Goal: Task Accomplishment & Management: Use online tool/utility

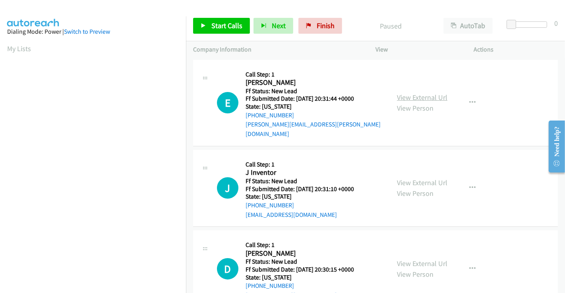
click at [409, 93] on link "View External Url" at bounding box center [422, 97] width 50 height 9
click at [412, 178] on link "View External Url" at bounding box center [422, 182] width 50 height 9
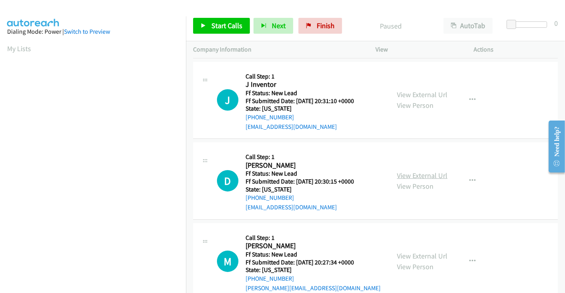
click at [405, 171] on link "View External Url" at bounding box center [422, 175] width 50 height 9
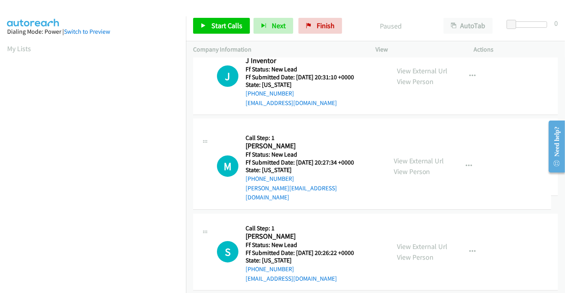
scroll to position [178, 0]
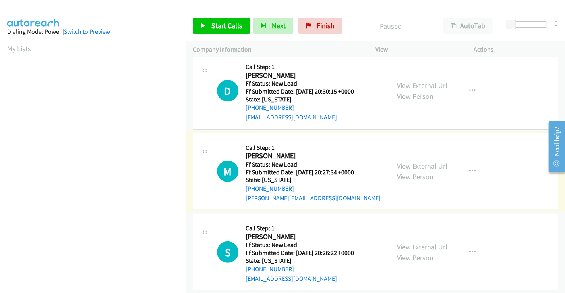
click at [420, 161] on div "View External Url View Person" at bounding box center [422, 171] width 50 height 21
click at [420, 162] on link "View External Url" at bounding box center [422, 166] width 50 height 9
click at [418, 243] on link "View External Url" at bounding box center [422, 247] width 50 height 9
click at [214, 32] on link "Start Calls" at bounding box center [221, 26] width 57 height 16
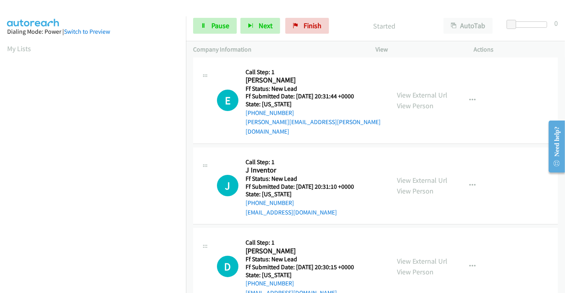
scroll to position [0, 0]
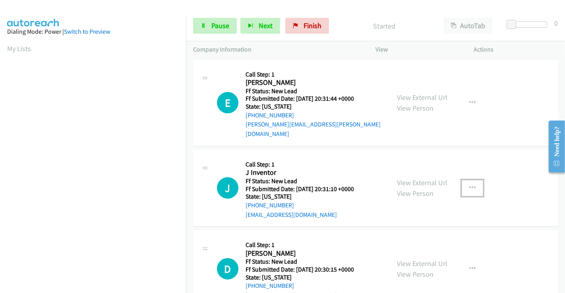
click at [470, 185] on icon "button" at bounding box center [472, 188] width 6 height 6
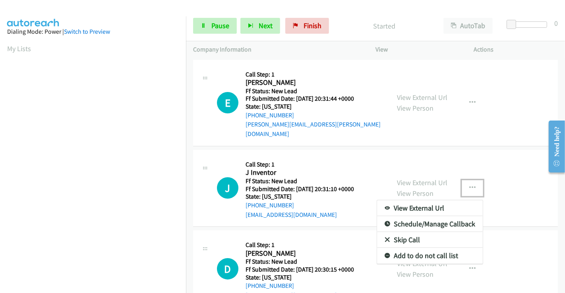
click at [399, 232] on link "Skip Call" at bounding box center [430, 240] width 106 height 16
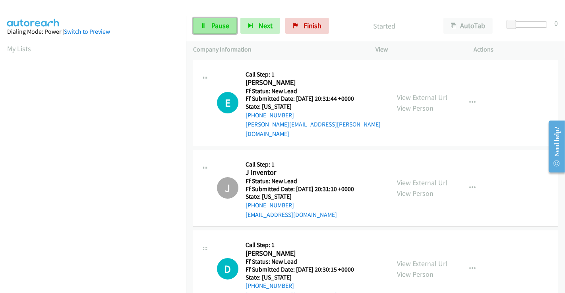
click at [210, 26] on link "Pause" at bounding box center [215, 26] width 44 height 16
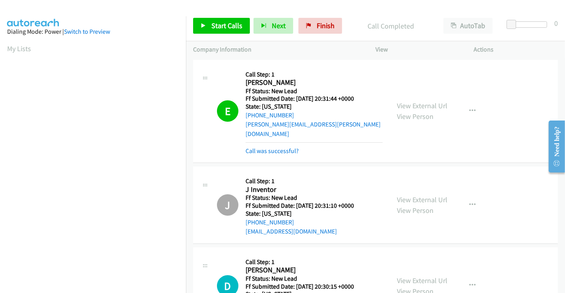
scroll to position [153, 0]
click at [219, 24] on span "Start Calls" at bounding box center [226, 25] width 31 height 9
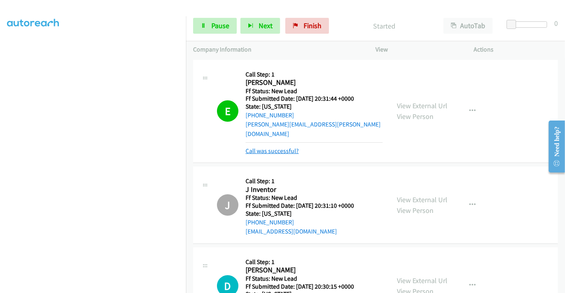
click at [281, 147] on link "Call was successful?" at bounding box center [271, 151] width 53 height 8
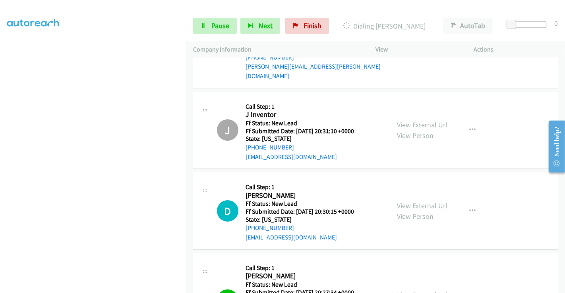
scroll to position [132, 0]
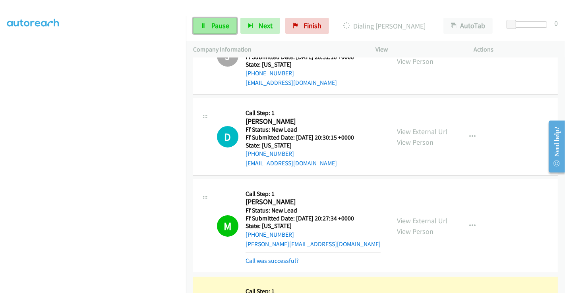
click at [219, 25] on span "Pause" at bounding box center [220, 25] width 18 height 9
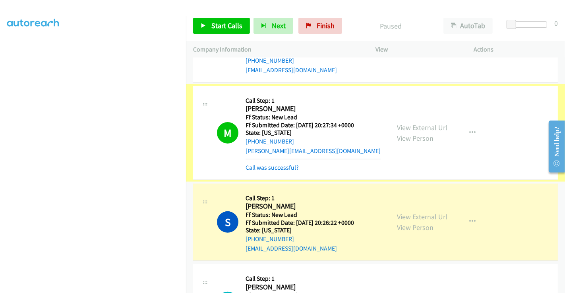
scroll to position [309, 0]
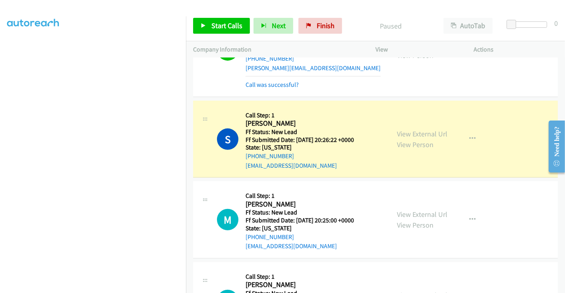
click at [260, 80] on div "Call was successful?" at bounding box center [312, 85] width 135 height 10
click at [267, 81] on link "Call was successful?" at bounding box center [271, 85] width 53 height 8
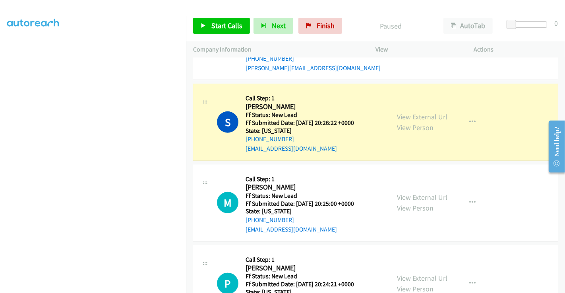
scroll to position [292, 0]
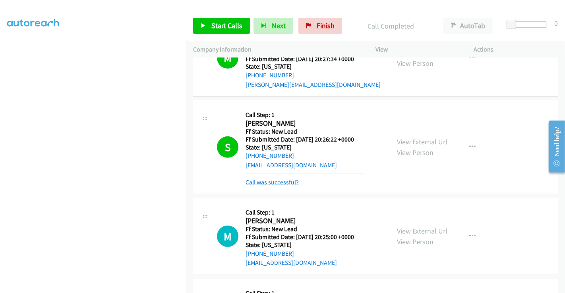
click at [274, 179] on link "Call was successful?" at bounding box center [271, 183] width 53 height 8
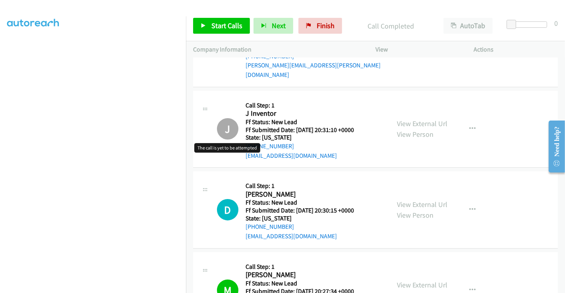
scroll to position [27, 0]
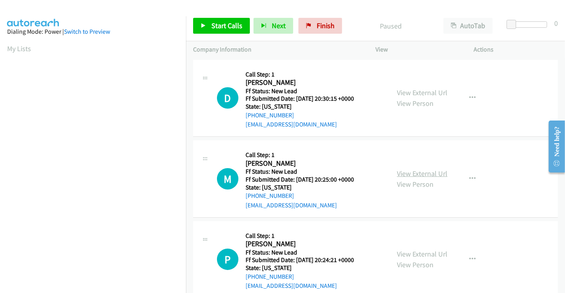
click at [422, 176] on link "View External Url" at bounding box center [422, 173] width 50 height 9
click at [418, 255] on link "View External Url" at bounding box center [422, 254] width 50 height 9
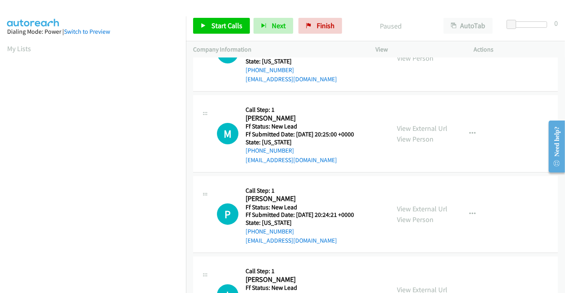
scroll to position [98, 0]
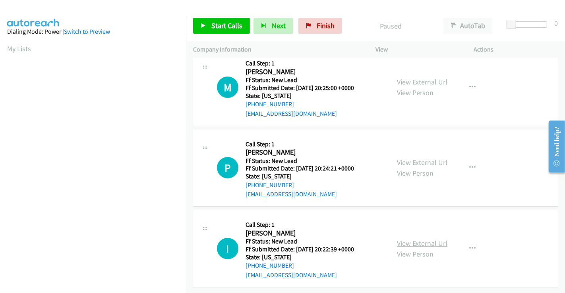
click at [419, 239] on link "View External Url" at bounding box center [422, 243] width 50 height 9
click at [224, 24] on span "Start Calls" at bounding box center [226, 25] width 31 height 9
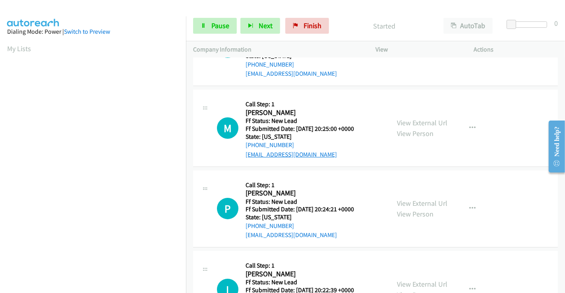
scroll to position [0, 0]
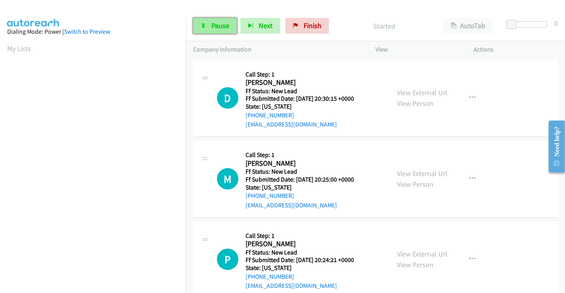
click at [217, 24] on span "Pause" at bounding box center [220, 25] width 18 height 9
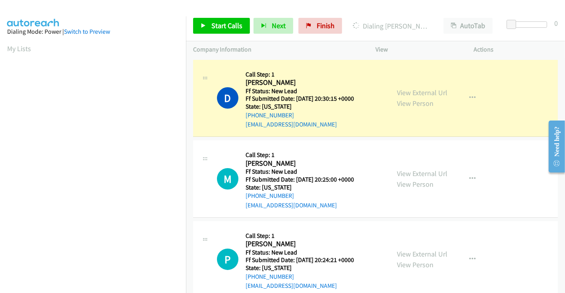
scroll to position [153, 0]
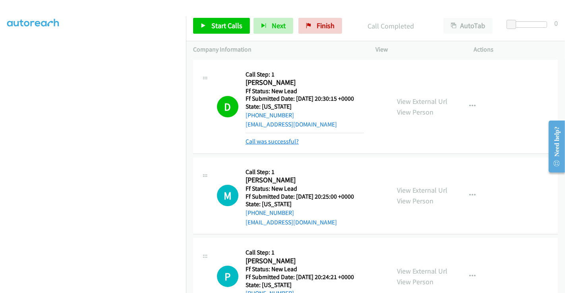
click at [271, 141] on link "Call was successful?" at bounding box center [271, 142] width 53 height 8
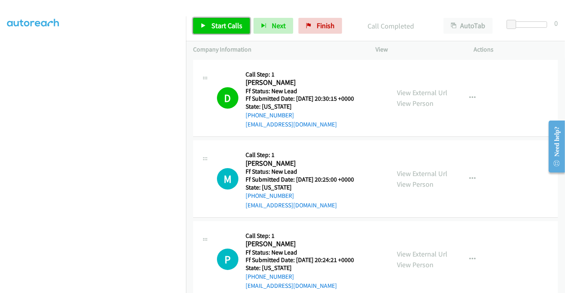
click at [226, 27] on span "Start Calls" at bounding box center [226, 25] width 31 height 9
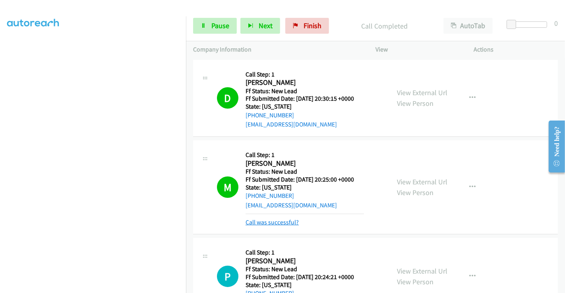
click at [277, 224] on link "Call was successful?" at bounding box center [271, 223] width 53 height 8
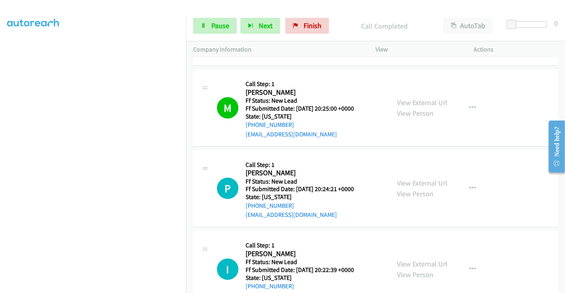
scroll to position [132, 0]
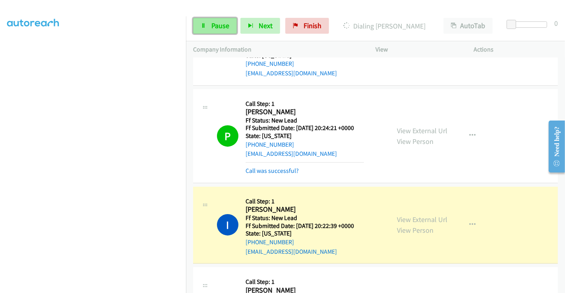
click at [211, 22] on span "Pause" at bounding box center [220, 25] width 18 height 9
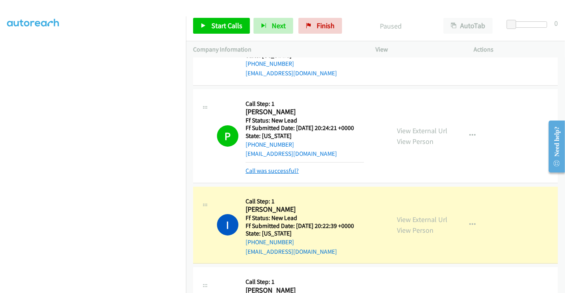
click at [278, 172] on link "Call was successful?" at bounding box center [271, 171] width 53 height 8
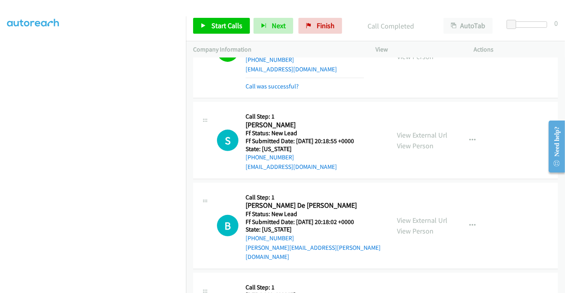
scroll to position [309, 0]
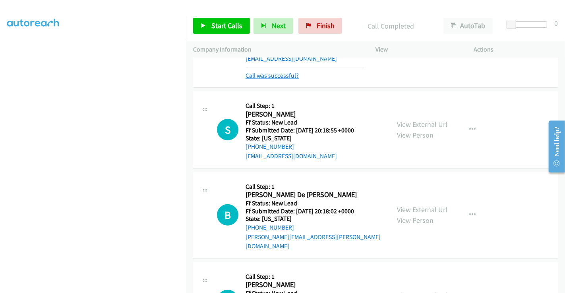
click at [264, 72] on link "Call was successful?" at bounding box center [271, 76] width 53 height 8
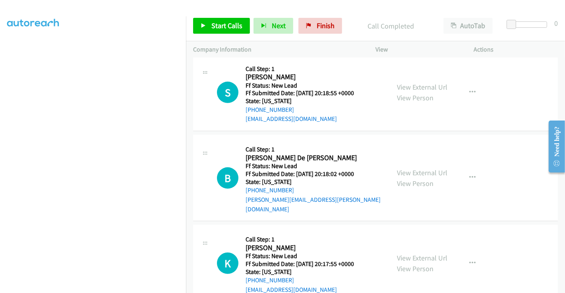
scroll to position [340, 0]
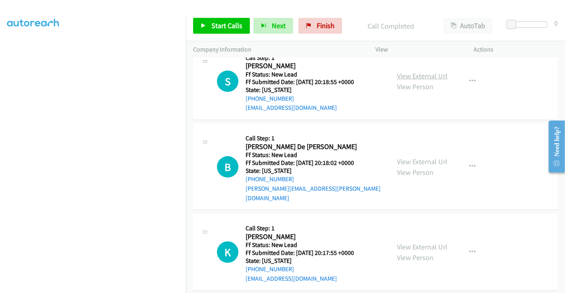
click at [415, 75] on link "View External Url" at bounding box center [422, 75] width 50 height 9
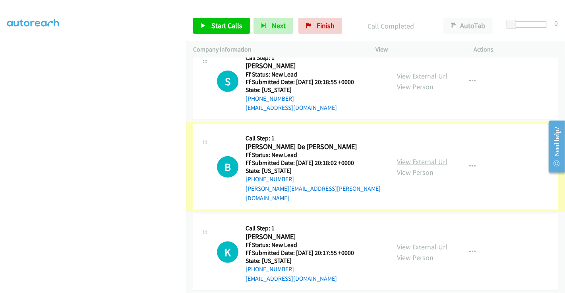
click at [420, 157] on link "View External Url" at bounding box center [422, 161] width 50 height 9
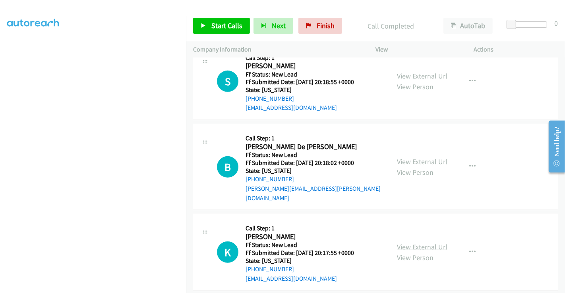
click at [423, 243] on link "View External Url" at bounding box center [422, 247] width 50 height 9
click at [321, 28] on span "Finish" at bounding box center [325, 25] width 18 height 9
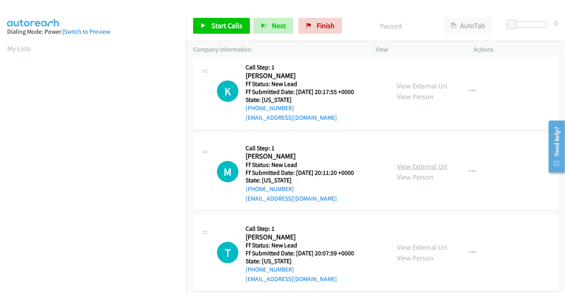
scroll to position [178, 0]
click at [420, 162] on link "View External Url" at bounding box center [422, 166] width 50 height 9
click at [415, 243] on link "View External Url" at bounding box center [422, 247] width 50 height 9
click at [223, 25] on span "Start Calls" at bounding box center [226, 25] width 31 height 9
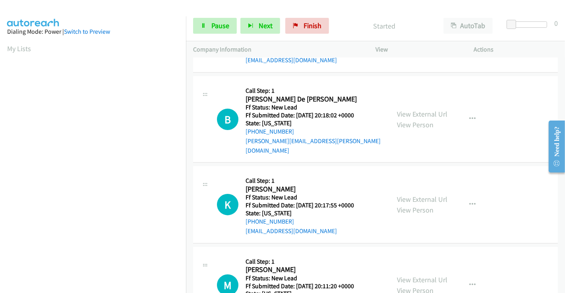
scroll to position [0, 0]
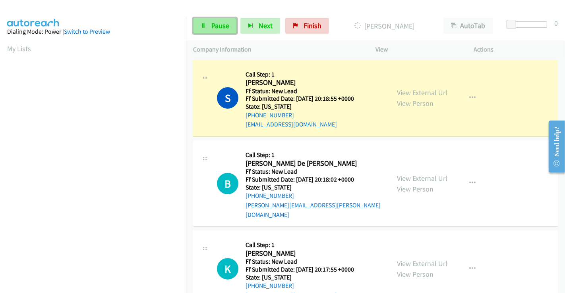
click at [201, 25] on icon at bounding box center [204, 26] width 6 height 6
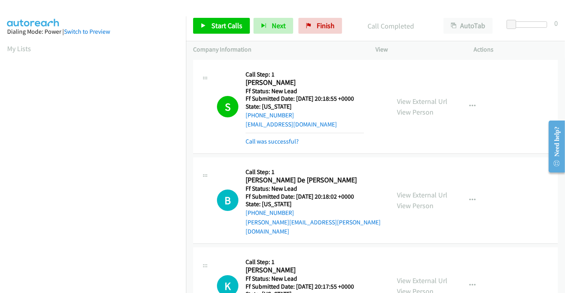
scroll to position [153, 0]
click at [221, 24] on span "Start Calls" at bounding box center [226, 25] width 31 height 9
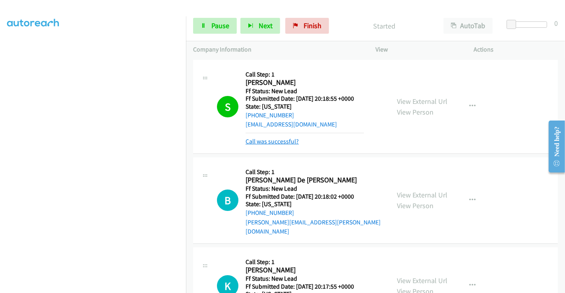
click at [274, 141] on link "Call was successful?" at bounding box center [271, 142] width 53 height 8
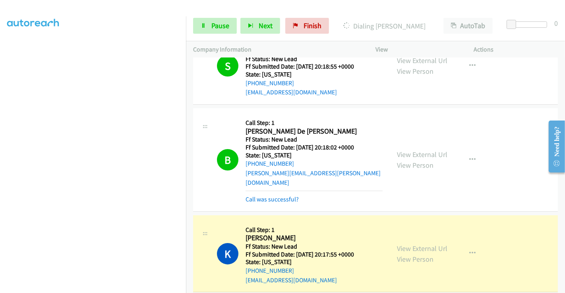
scroll to position [46, 0]
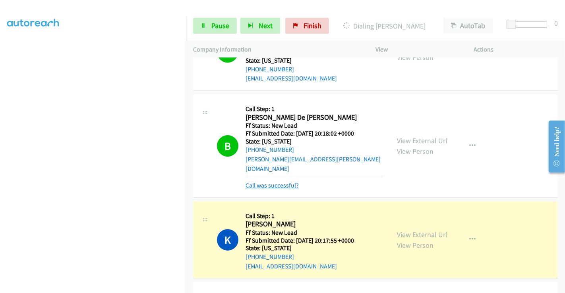
click at [281, 182] on link "Call was successful?" at bounding box center [271, 186] width 53 height 8
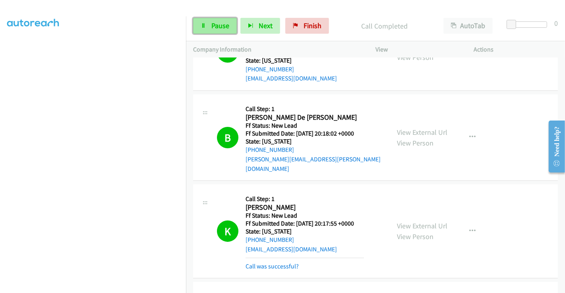
click at [219, 24] on span "Pause" at bounding box center [220, 25] width 18 height 9
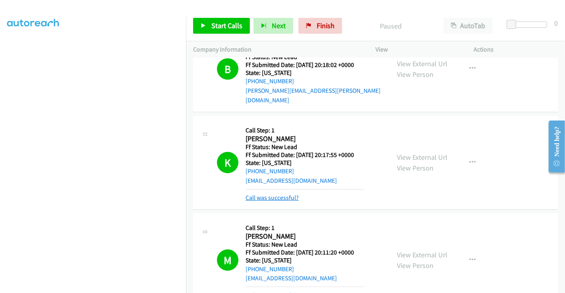
scroll to position [178, 0]
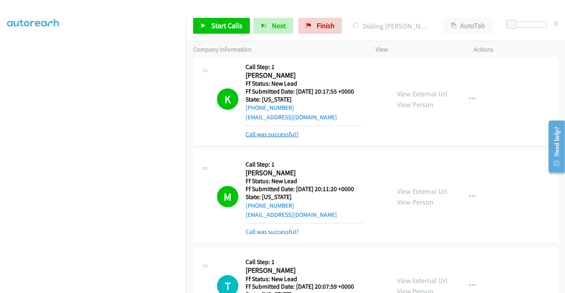
click at [271, 131] on link "Call was successful?" at bounding box center [271, 135] width 53 height 8
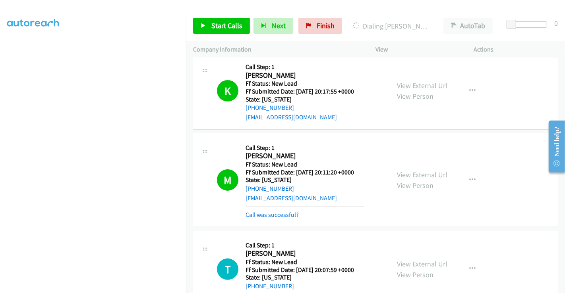
scroll to position [266, 0]
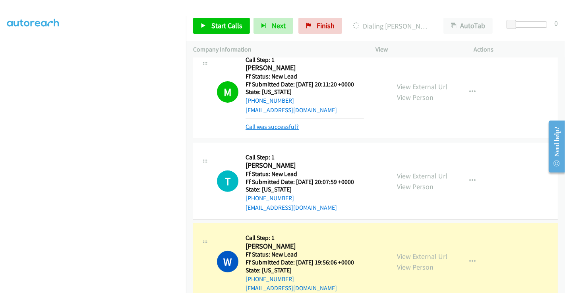
click at [271, 123] on link "Call was successful?" at bounding box center [271, 127] width 53 height 8
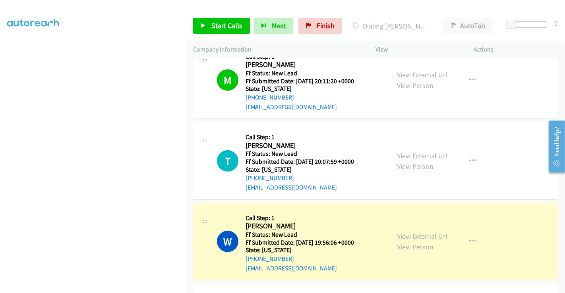
scroll to position [355, 0]
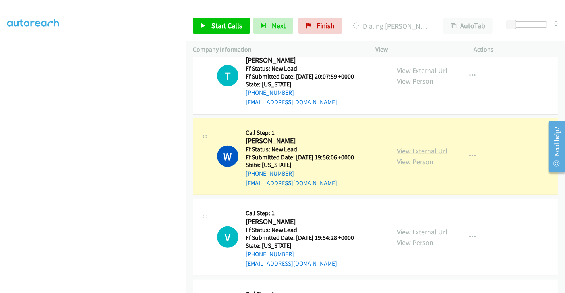
click at [408, 147] on link "View External Url" at bounding box center [422, 151] width 50 height 9
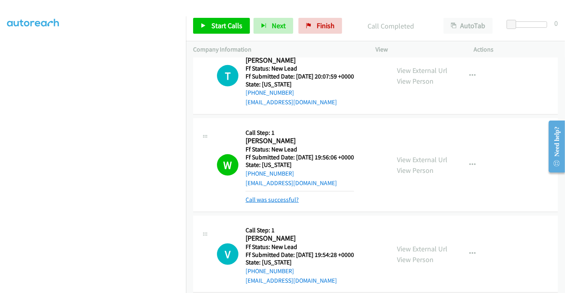
click at [273, 196] on link "Call was successful?" at bounding box center [271, 200] width 53 height 8
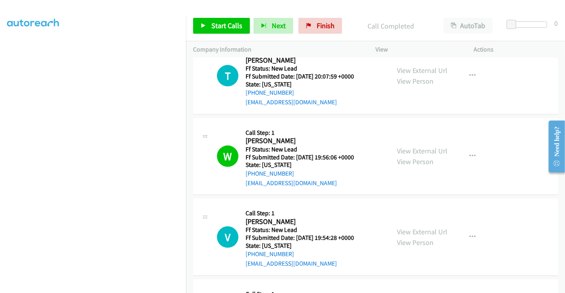
click at [280, 199] on div "V Callback Scheduled Call Step: 1 Veronika Ellis America/New_York Ff Status: Ne…" at bounding box center [375, 237] width 365 height 77
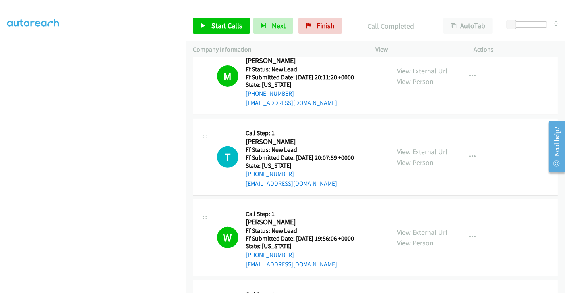
scroll to position [244, 0]
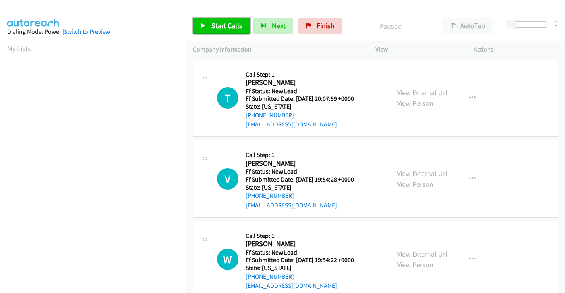
click at [215, 27] on span "Start Calls" at bounding box center [226, 25] width 31 height 9
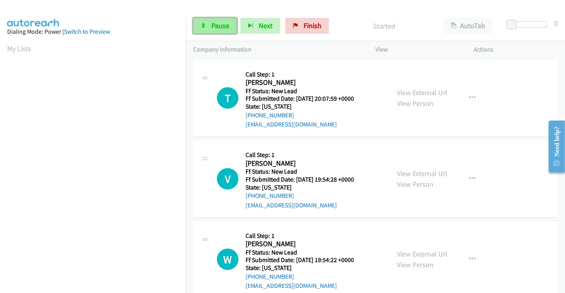
click at [214, 25] on span "Pause" at bounding box center [220, 25] width 18 height 9
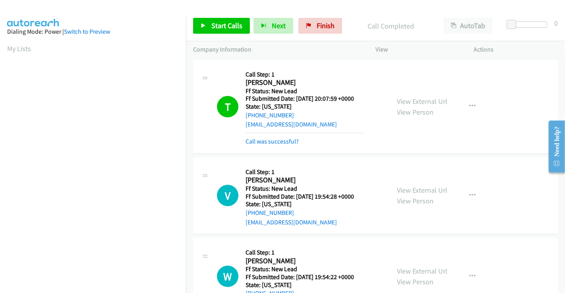
scroll to position [153, 0]
click at [272, 141] on link "Call was successful?" at bounding box center [271, 142] width 53 height 8
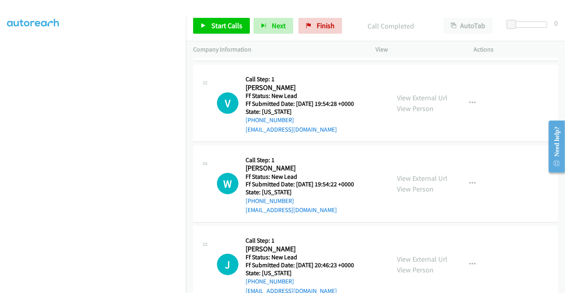
scroll to position [44, 0]
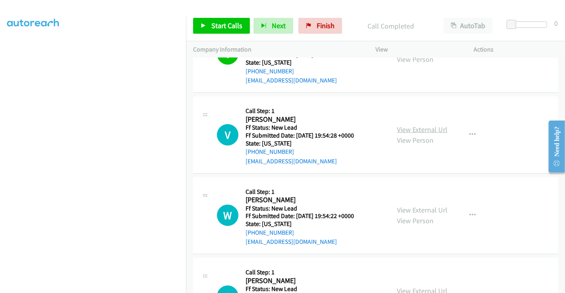
click at [423, 127] on link "View External Url" at bounding box center [422, 129] width 50 height 9
click at [420, 212] on link "View External Url" at bounding box center [422, 210] width 50 height 9
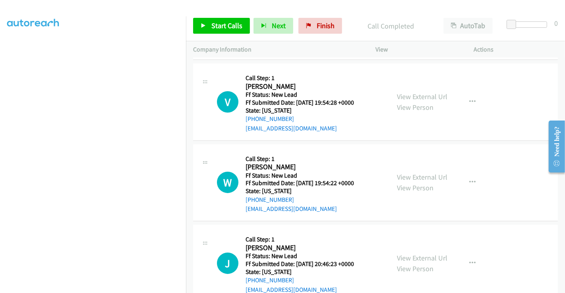
scroll to position [132, 0]
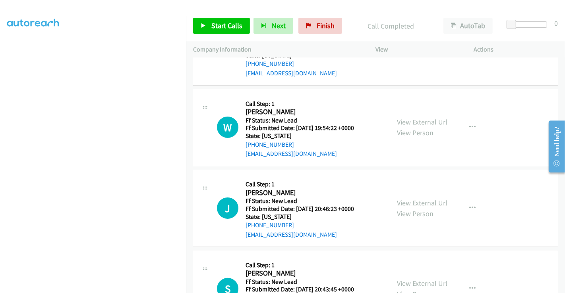
click at [418, 203] on link "View External Url" at bounding box center [422, 203] width 50 height 9
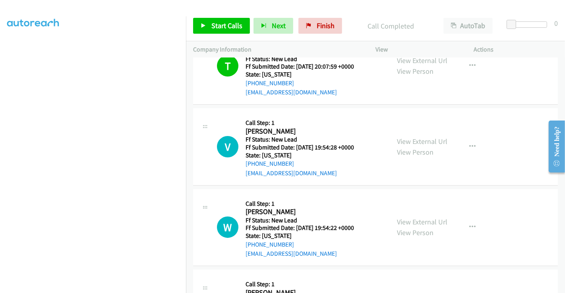
scroll to position [44, 0]
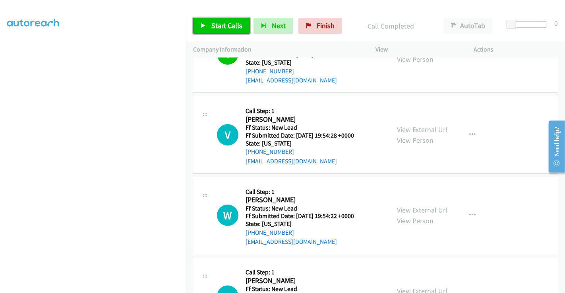
click at [211, 22] on span "Start Calls" at bounding box center [226, 25] width 31 height 9
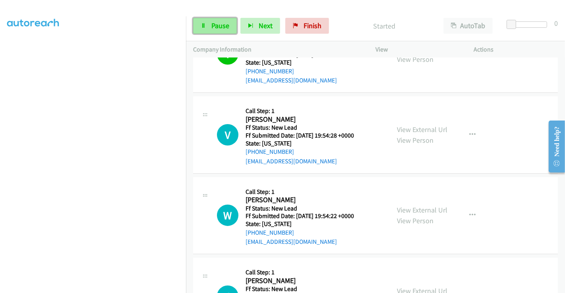
click at [212, 22] on span "Pause" at bounding box center [220, 25] width 18 height 9
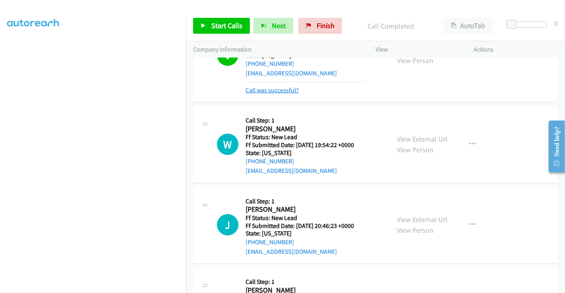
click at [270, 91] on link "Call was successful?" at bounding box center [271, 91] width 53 height 8
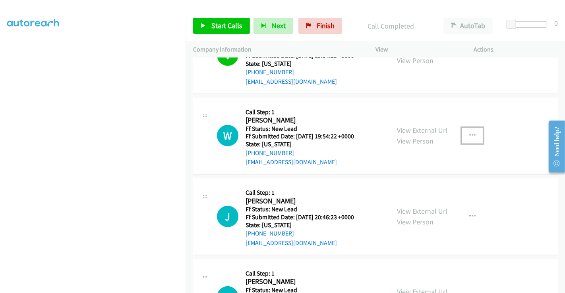
click at [469, 135] on icon "button" at bounding box center [472, 136] width 6 height 6
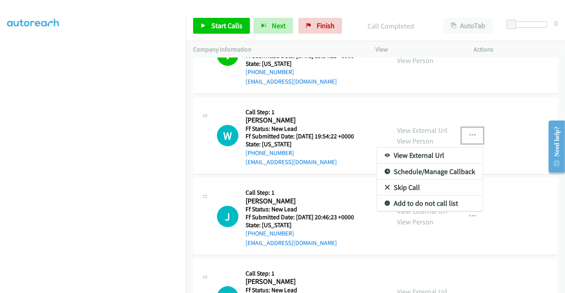
click at [410, 184] on link "Skip Call" at bounding box center [430, 188] width 106 height 16
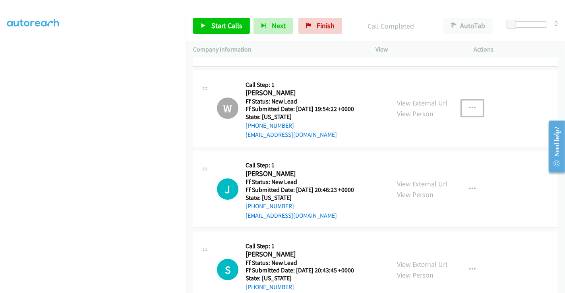
scroll to position [212, 0]
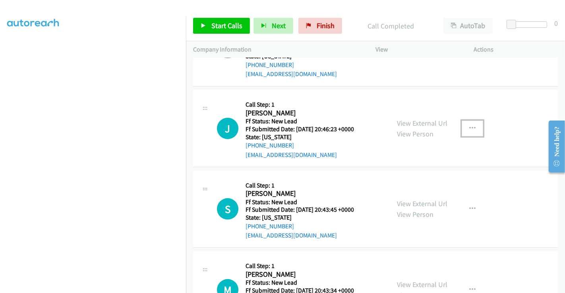
click at [469, 127] on icon "button" at bounding box center [472, 128] width 6 height 6
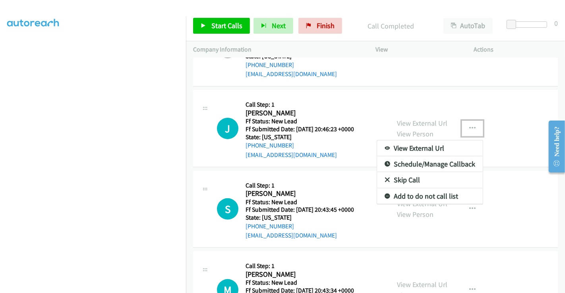
click at [391, 177] on link "Skip Call" at bounding box center [430, 180] width 106 height 16
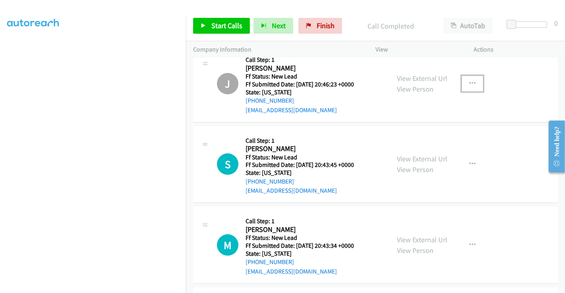
scroll to position [340, 0]
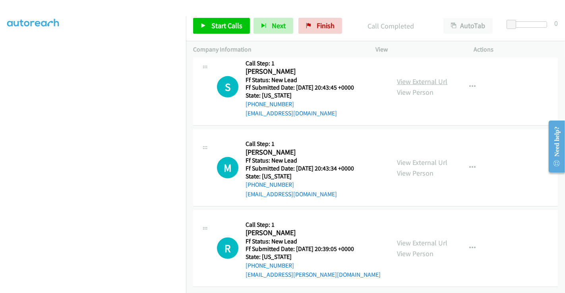
click at [415, 77] on link "View External Url" at bounding box center [422, 81] width 50 height 9
click at [411, 158] on link "View External Url" at bounding box center [422, 162] width 50 height 9
click at [419, 239] on link "View External Url" at bounding box center [422, 243] width 50 height 9
click at [220, 23] on span "Start Calls" at bounding box center [226, 25] width 31 height 9
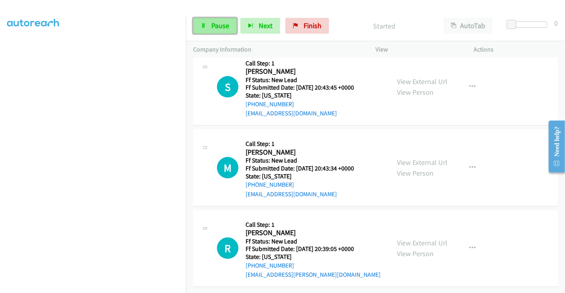
click at [208, 24] on link "Pause" at bounding box center [215, 26] width 44 height 16
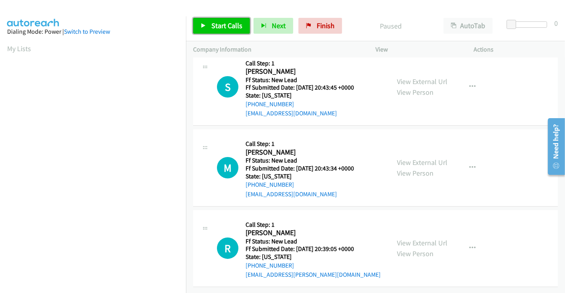
click at [220, 25] on span "Start Calls" at bounding box center [226, 25] width 31 height 9
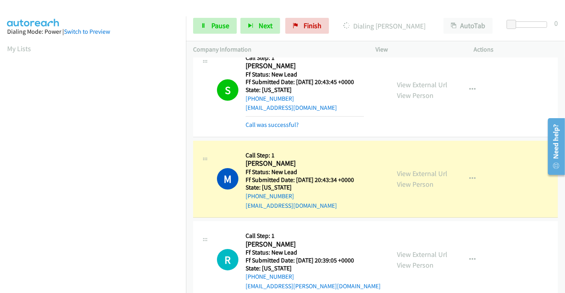
scroll to position [153, 0]
click at [278, 127] on link "Call was successful?" at bounding box center [271, 125] width 53 height 8
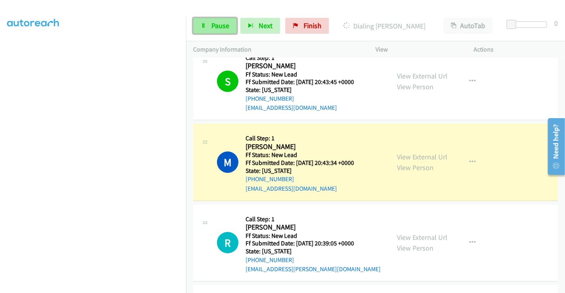
click at [211, 23] on span "Pause" at bounding box center [220, 25] width 18 height 9
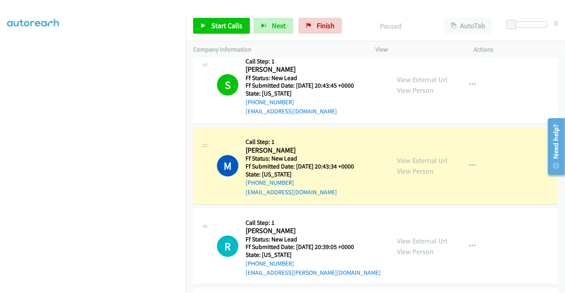
scroll to position [0, 0]
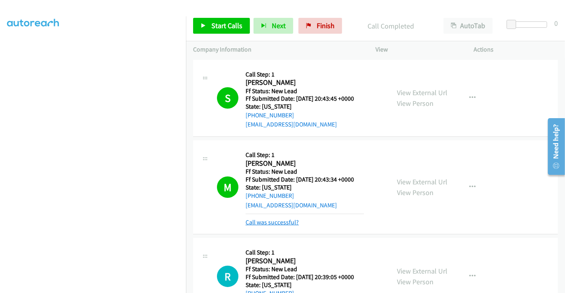
click at [285, 224] on link "Call was successful?" at bounding box center [271, 223] width 53 height 8
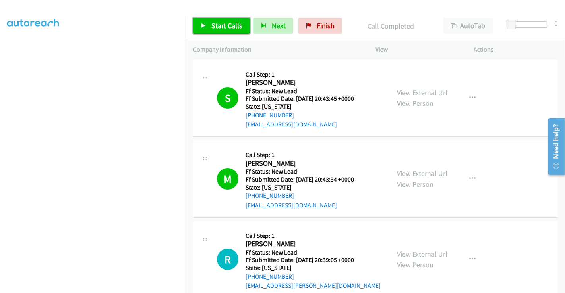
click at [212, 22] on span "Start Calls" at bounding box center [226, 25] width 31 height 9
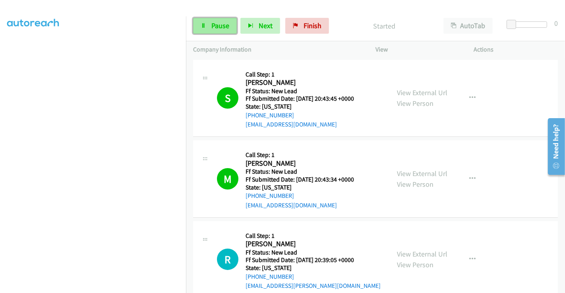
click at [215, 24] on span "Pause" at bounding box center [220, 25] width 18 height 9
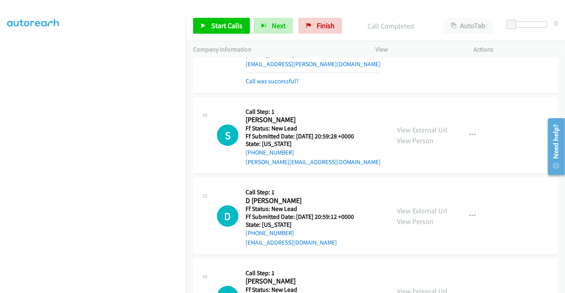
scroll to position [176, 0]
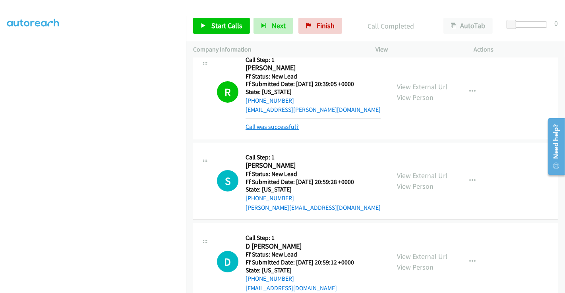
click at [286, 126] on link "Call was successful?" at bounding box center [271, 127] width 53 height 8
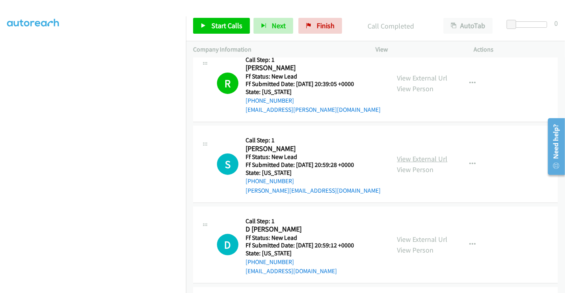
click at [400, 157] on link "View External Url" at bounding box center [422, 158] width 50 height 9
click at [413, 236] on link "View External Url" at bounding box center [422, 239] width 50 height 9
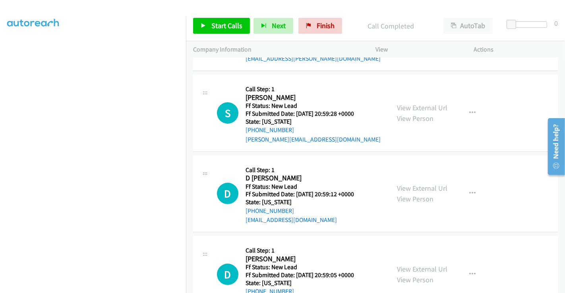
scroll to position [259, 0]
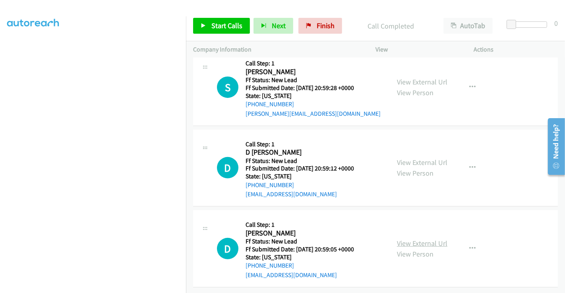
click at [414, 239] on link "View External Url" at bounding box center [422, 243] width 50 height 9
click at [226, 28] on span "Start Calls" at bounding box center [226, 25] width 31 height 9
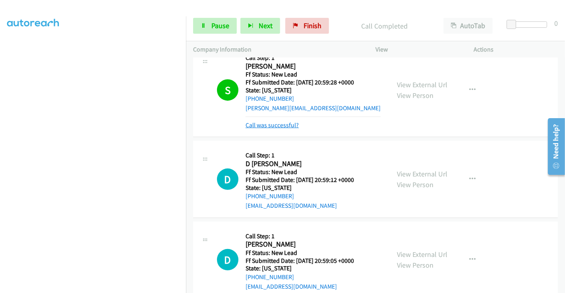
click at [279, 125] on link "Call was successful?" at bounding box center [271, 126] width 53 height 8
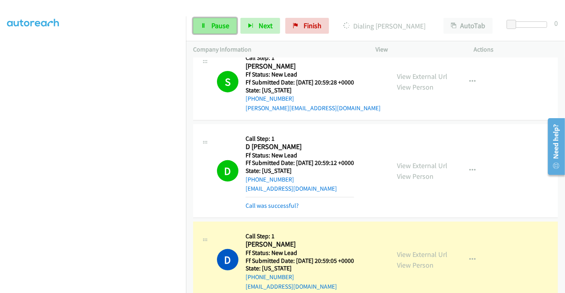
click at [213, 29] on span "Pause" at bounding box center [220, 25] width 18 height 9
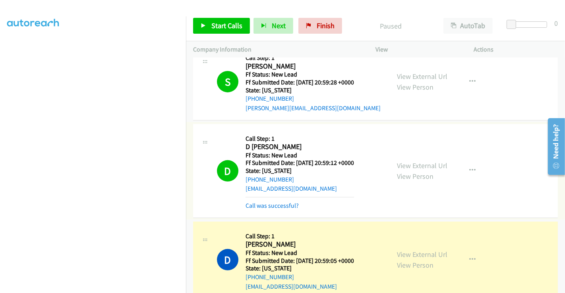
click at [290, 200] on mb0 "Call was successful?" at bounding box center [299, 204] width 108 height 14
click at [280, 202] on link "Call was successful?" at bounding box center [271, 206] width 53 height 8
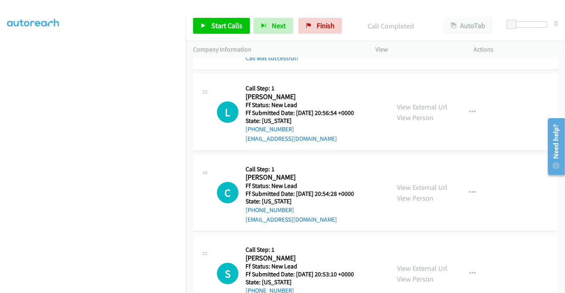
scroll to position [474, 0]
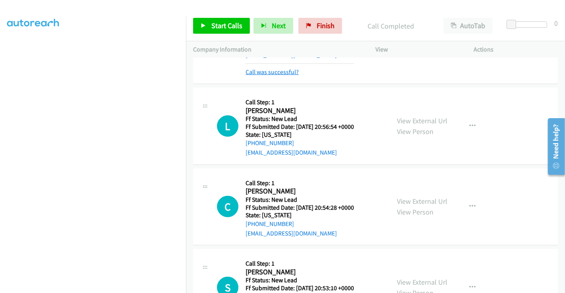
click at [271, 68] on link "Call was successful?" at bounding box center [271, 72] width 53 height 8
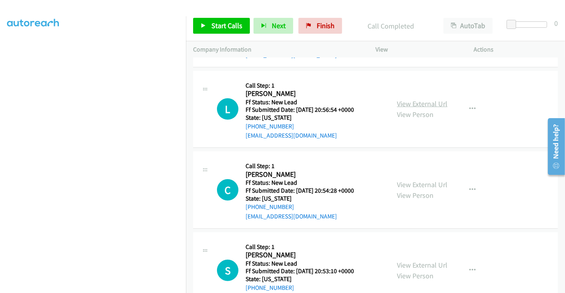
click at [417, 102] on link "View External Url" at bounding box center [422, 103] width 50 height 9
click at [409, 183] on link "View External Url" at bounding box center [422, 184] width 50 height 9
click at [416, 258] on div "View External Url View Person View External Url Email Schedule/Manage Callback …" at bounding box center [443, 271] width 106 height 63
click at [417, 264] on link "View External Url" at bounding box center [422, 265] width 50 height 9
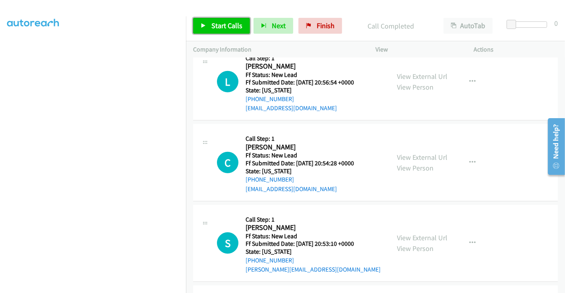
click at [215, 27] on span "Start Calls" at bounding box center [226, 25] width 31 height 9
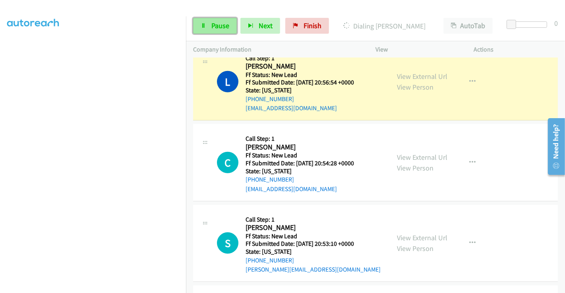
click at [220, 23] on span "Pause" at bounding box center [220, 25] width 18 height 9
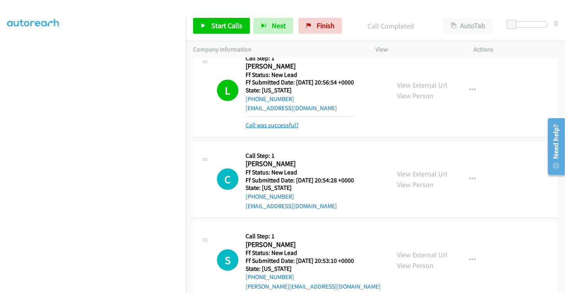
click at [280, 125] on link "Call was successful?" at bounding box center [271, 126] width 53 height 8
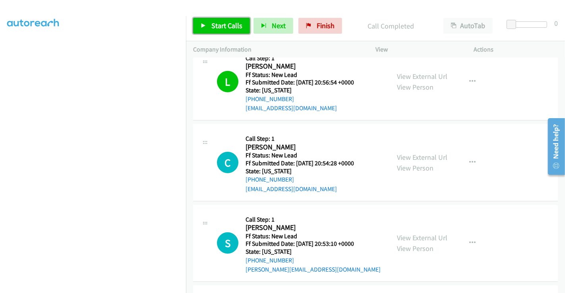
click at [226, 23] on span "Start Calls" at bounding box center [226, 25] width 31 height 9
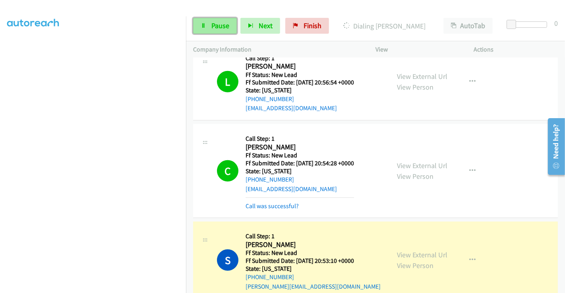
click at [213, 26] on span "Pause" at bounding box center [220, 25] width 18 height 9
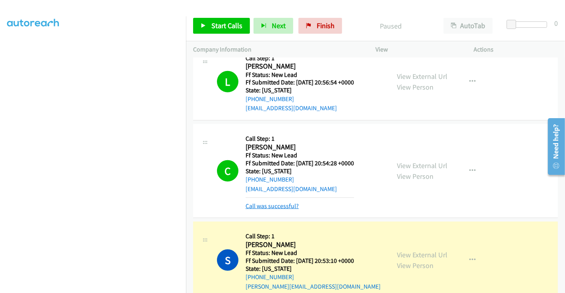
click at [286, 202] on div "Call was successful?" at bounding box center [299, 207] width 108 height 10
click at [286, 203] on link "Call was successful?" at bounding box center [271, 207] width 53 height 8
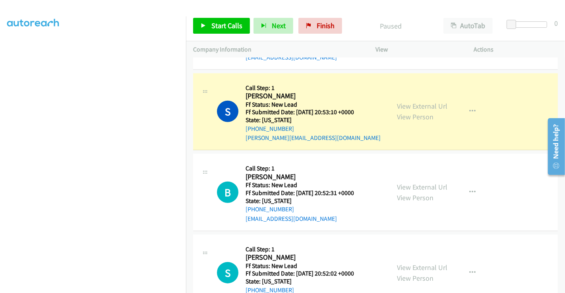
scroll to position [662, 0]
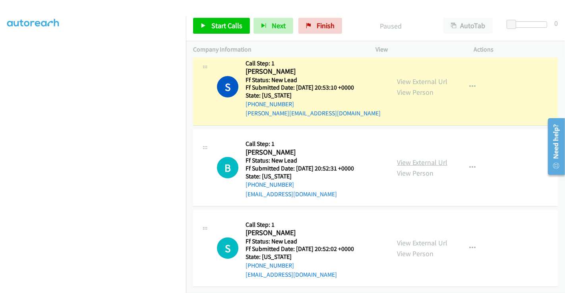
click at [421, 158] on link "View External Url" at bounding box center [422, 162] width 50 height 9
click at [416, 239] on link "View External Url" at bounding box center [422, 243] width 50 height 9
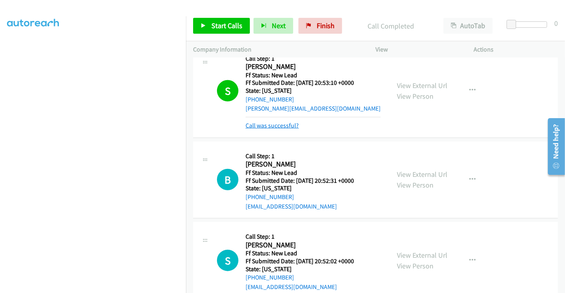
click at [272, 122] on link "Call was successful?" at bounding box center [271, 126] width 53 height 8
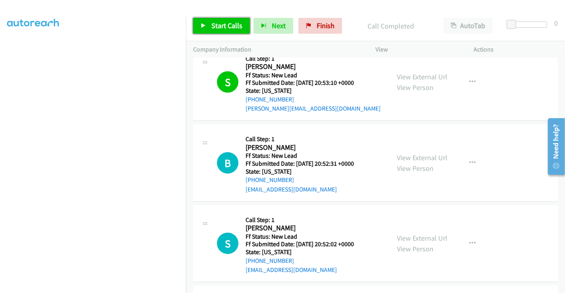
click at [228, 25] on span "Start Calls" at bounding box center [226, 25] width 31 height 9
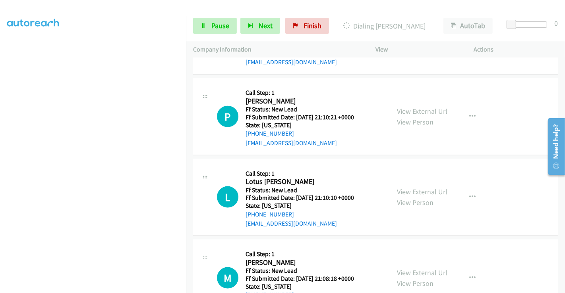
scroll to position [905, 0]
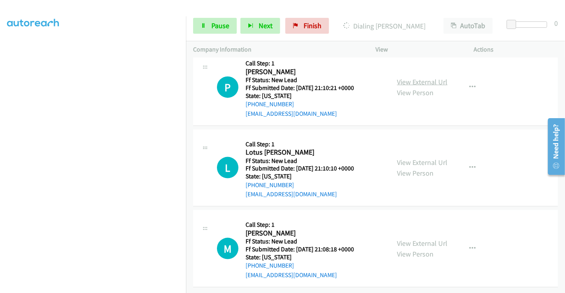
click at [416, 77] on link "View External Url" at bounding box center [422, 81] width 50 height 9
click at [411, 158] on link "View External Url" at bounding box center [422, 162] width 50 height 9
click at [417, 239] on link "View External Url" at bounding box center [422, 243] width 50 height 9
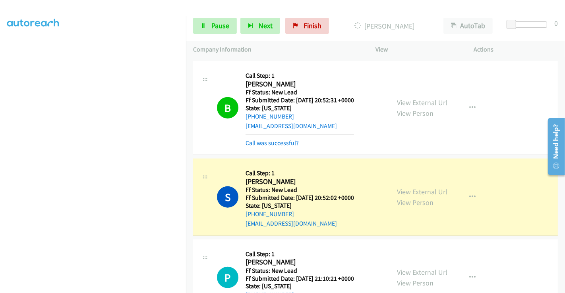
scroll to position [745, 0]
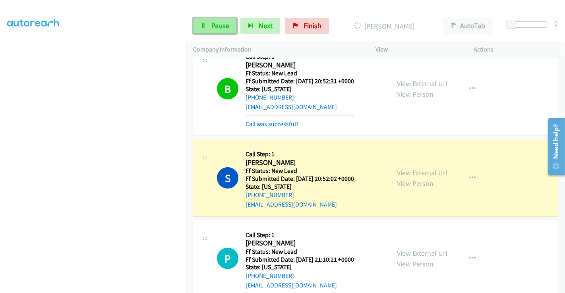
click at [216, 24] on span "Pause" at bounding box center [220, 25] width 18 height 9
click at [209, 29] on link "Pause" at bounding box center [215, 26] width 44 height 16
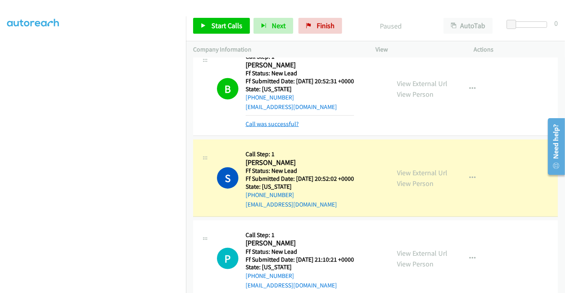
click at [272, 125] on link "Call was successful?" at bounding box center [271, 124] width 53 height 8
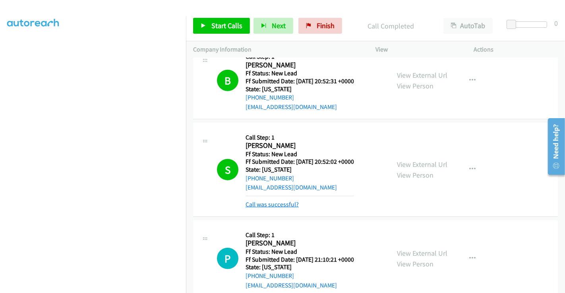
click at [284, 204] on link "Call was successful?" at bounding box center [271, 205] width 53 height 8
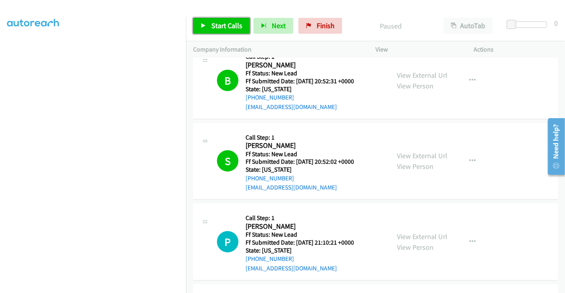
click at [221, 25] on span "Start Calls" at bounding box center [226, 25] width 31 height 9
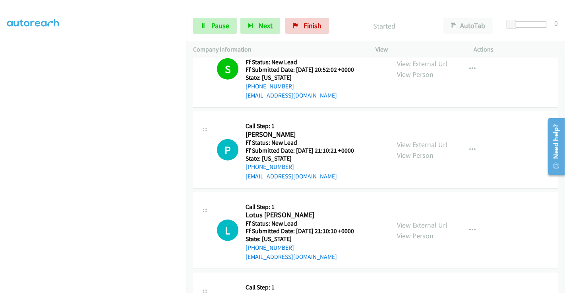
scroll to position [905, 0]
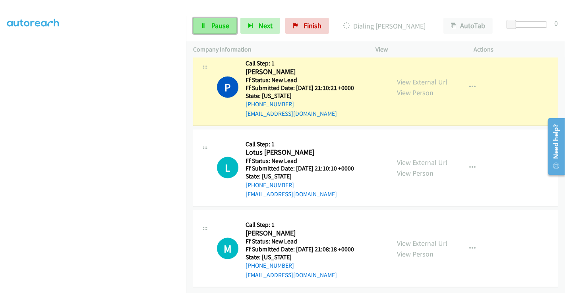
click at [209, 22] on link "Pause" at bounding box center [215, 26] width 44 height 16
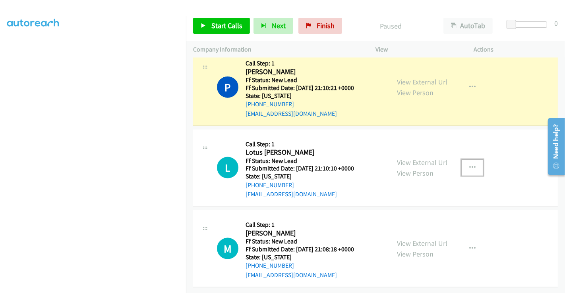
click at [472, 161] on button "button" at bounding box center [471, 168] width 21 height 16
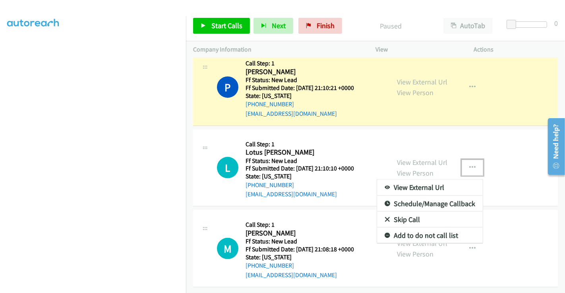
click at [403, 214] on link "Skip Call" at bounding box center [430, 220] width 106 height 16
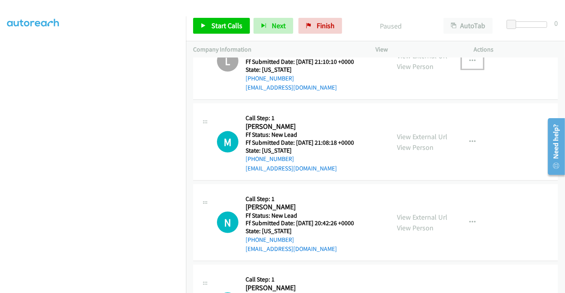
scroll to position [874, 0]
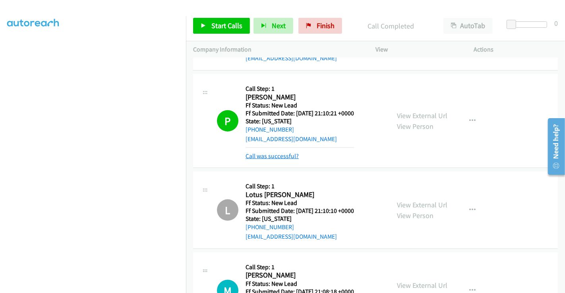
click at [275, 156] on link "Call was successful?" at bounding box center [271, 156] width 53 height 8
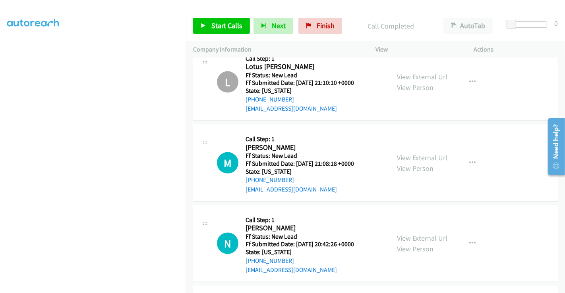
scroll to position [1007, 0]
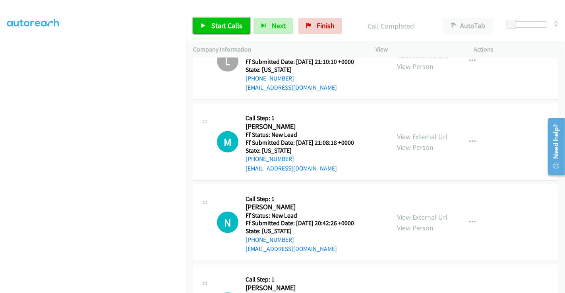
click at [220, 25] on span "Start Calls" at bounding box center [226, 25] width 31 height 9
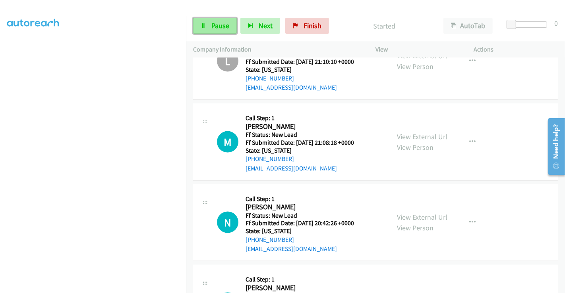
click at [215, 23] on span "Pause" at bounding box center [220, 25] width 18 height 9
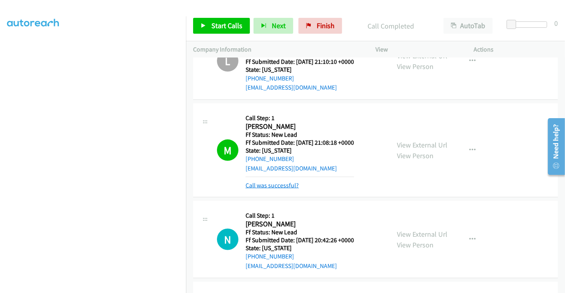
click at [287, 182] on link "Call was successful?" at bounding box center [271, 186] width 53 height 8
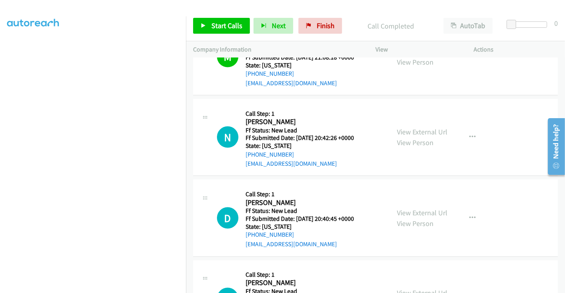
scroll to position [1139, 0]
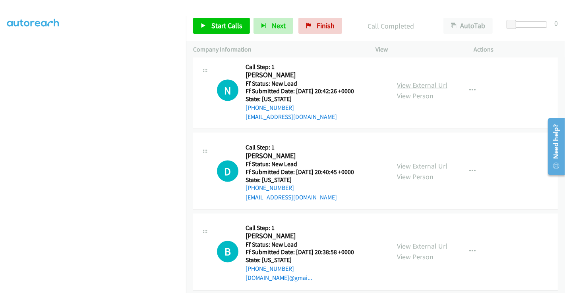
click at [410, 84] on link "View External Url" at bounding box center [422, 85] width 50 height 9
click at [419, 164] on link "View External Url" at bounding box center [422, 166] width 50 height 9
click at [415, 242] on link "View External Url" at bounding box center [422, 246] width 50 height 9
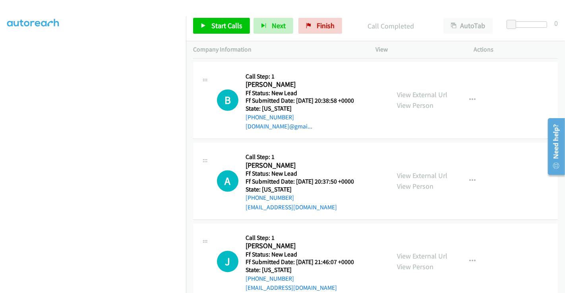
scroll to position [1308, 0]
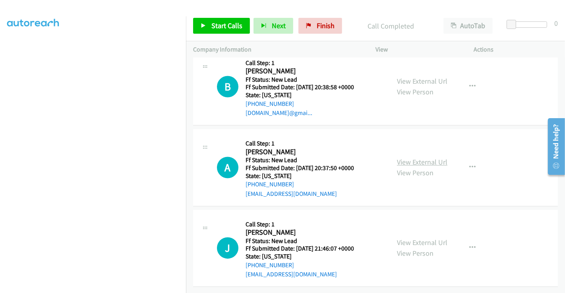
click at [420, 159] on link "View External Url" at bounding box center [422, 162] width 50 height 9
click at [419, 239] on link "View External Url" at bounding box center [422, 243] width 50 height 9
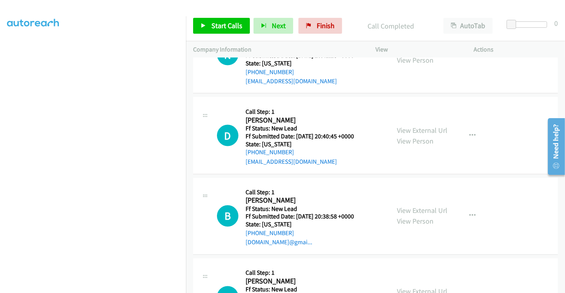
scroll to position [1087, 0]
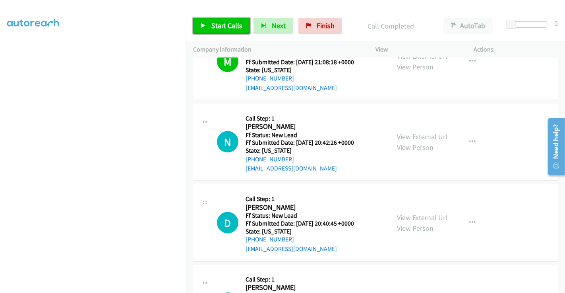
click at [216, 28] on span "Start Calls" at bounding box center [226, 25] width 31 height 9
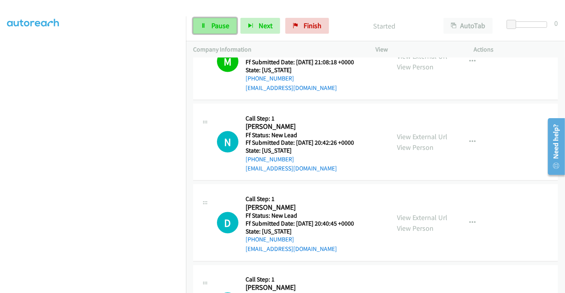
click at [215, 24] on span "Pause" at bounding box center [220, 25] width 18 height 9
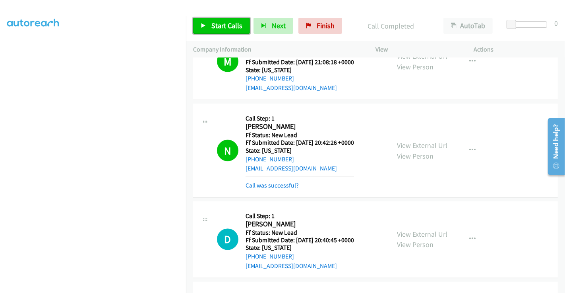
click at [220, 24] on span "Start Calls" at bounding box center [226, 25] width 31 height 9
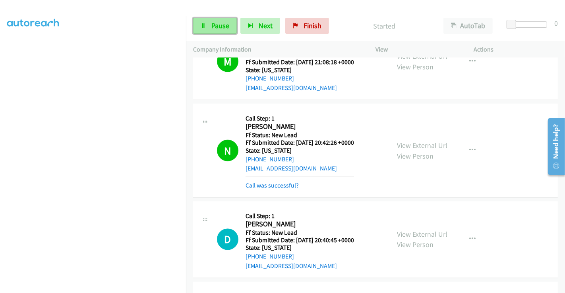
click at [214, 24] on span "Pause" at bounding box center [220, 25] width 18 height 9
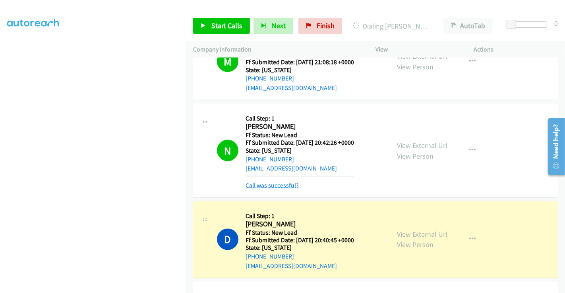
click at [268, 185] on link "Call was successful?" at bounding box center [271, 186] width 53 height 8
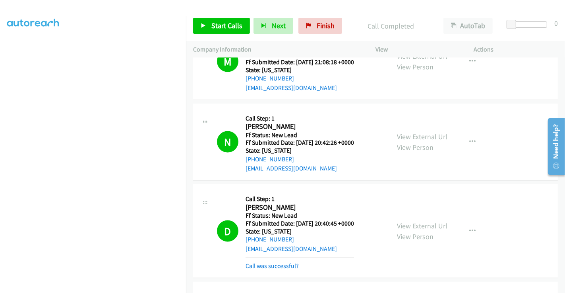
click at [312, 116] on h5 "Call Step: 1" at bounding box center [299, 119] width 108 height 8
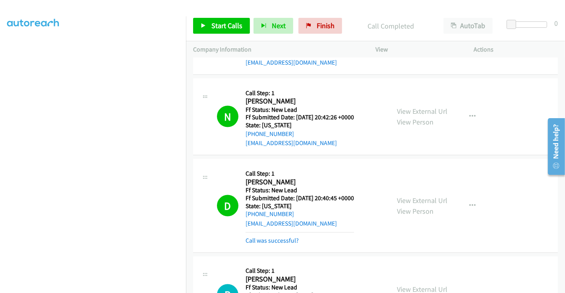
scroll to position [1219, 0]
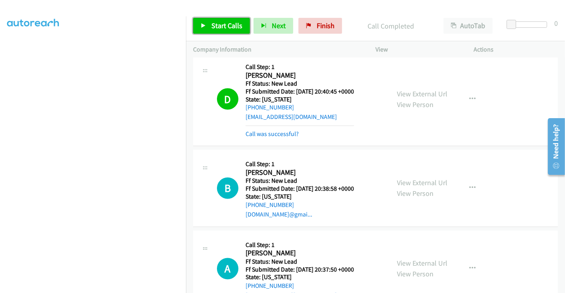
click at [226, 26] on span "Start Calls" at bounding box center [226, 25] width 31 height 9
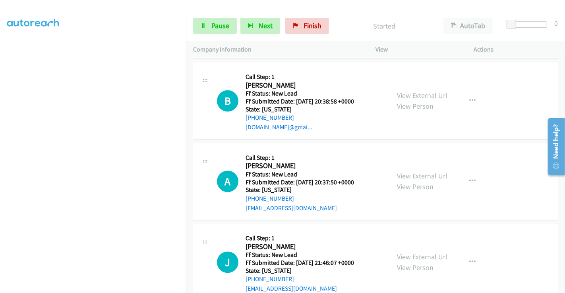
scroll to position [1308, 0]
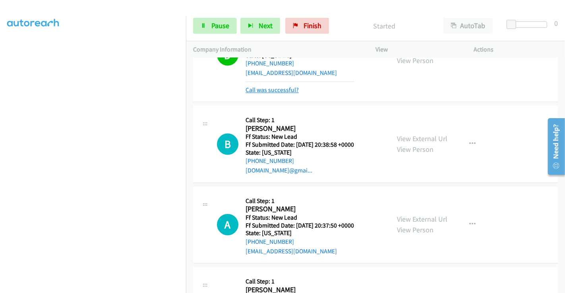
click at [272, 90] on link "Call was successful?" at bounding box center [271, 91] width 53 height 8
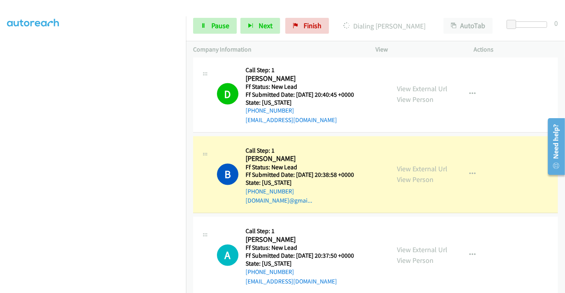
scroll to position [1256, 0]
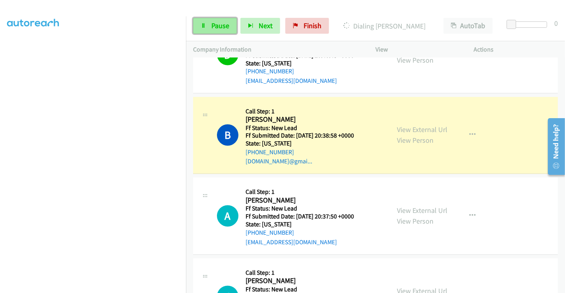
click at [204, 24] on icon at bounding box center [204, 26] width 6 height 6
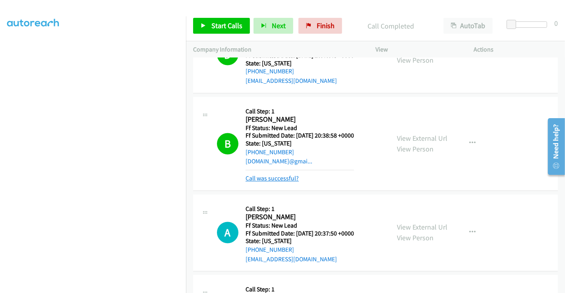
click at [266, 179] on link "Call was successful?" at bounding box center [271, 179] width 53 height 8
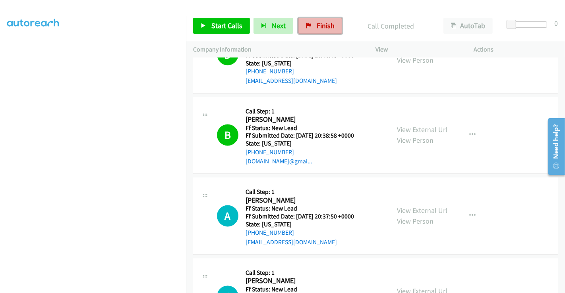
click at [306, 23] on icon at bounding box center [309, 26] width 6 height 6
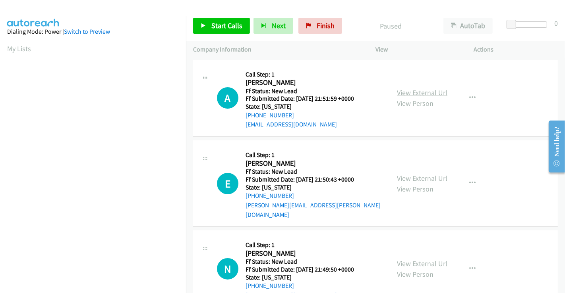
drag, startPoint x: 409, startPoint y: 89, endPoint x: 411, endPoint y: 94, distance: 5.3
click at [409, 89] on link "View External Url" at bounding box center [422, 92] width 50 height 9
click at [413, 174] on link "View External Url" at bounding box center [422, 178] width 50 height 9
click at [415, 259] on link "View External Url" at bounding box center [422, 263] width 50 height 9
click at [235, 27] on span "Start Calls" at bounding box center [226, 25] width 31 height 9
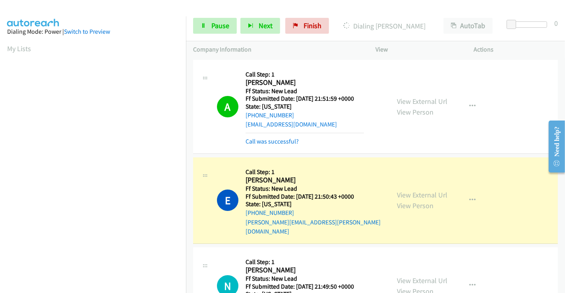
scroll to position [153, 0]
click at [278, 136] on mb0 "Call was successful?" at bounding box center [304, 140] width 118 height 14
click at [277, 140] on link "Call was successful?" at bounding box center [271, 142] width 53 height 8
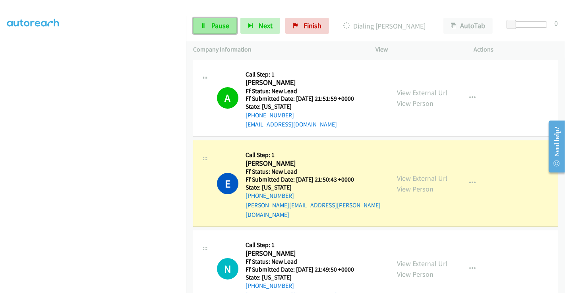
click at [219, 28] on span "Pause" at bounding box center [220, 25] width 18 height 9
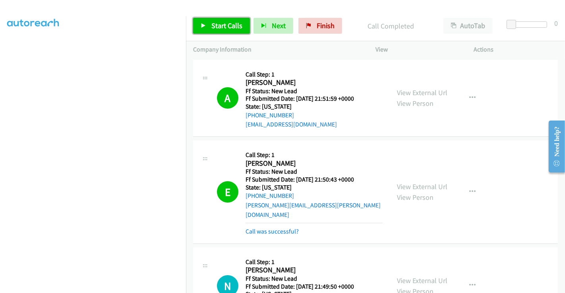
click at [222, 21] on span "Start Calls" at bounding box center [226, 25] width 31 height 9
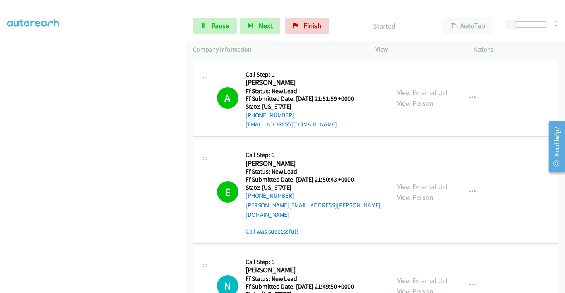
click at [266, 228] on link "Call was successful?" at bounding box center [271, 232] width 53 height 8
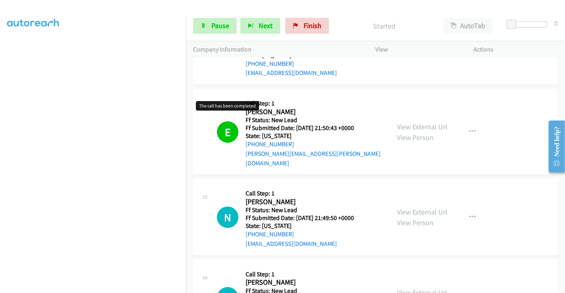
scroll to position [132, 0]
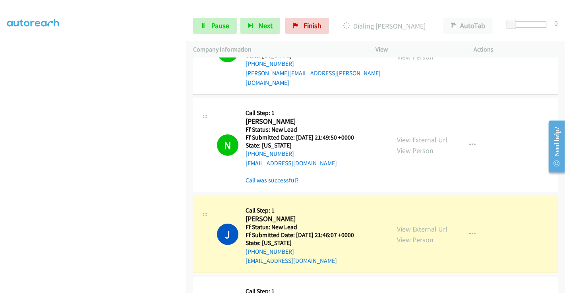
click at [264, 177] on link "Call was successful?" at bounding box center [271, 181] width 53 height 8
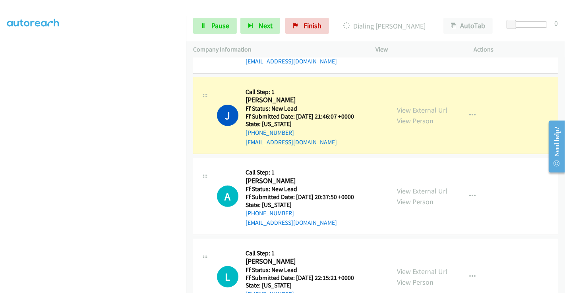
scroll to position [176, 0]
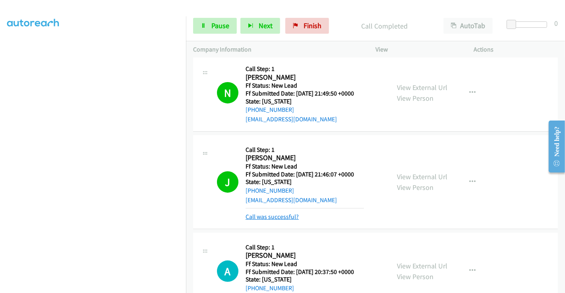
click at [276, 213] on link "Call was successful?" at bounding box center [271, 217] width 53 height 8
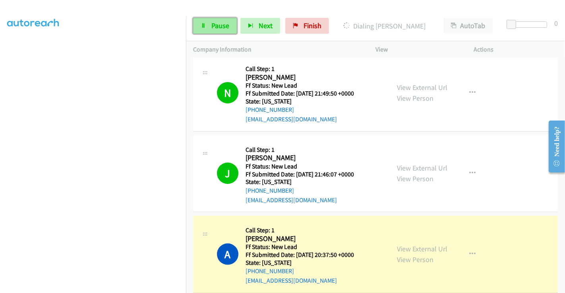
click at [209, 25] on link "Pause" at bounding box center [215, 26] width 44 height 16
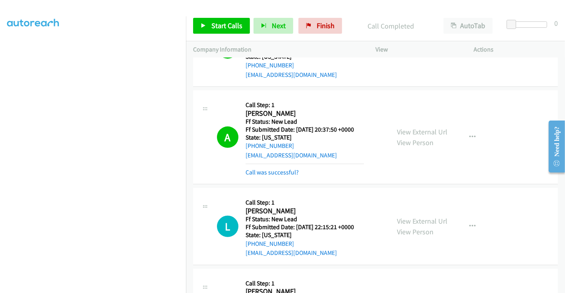
scroll to position [220, 0]
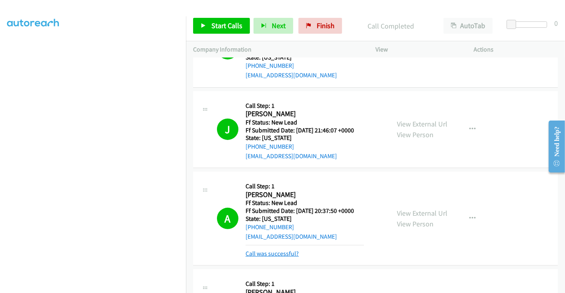
click at [277, 250] on link "Call was successful?" at bounding box center [271, 254] width 53 height 8
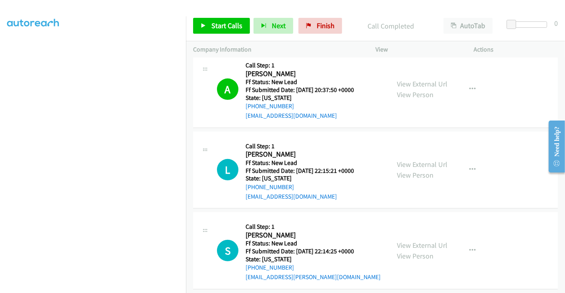
scroll to position [420, 0]
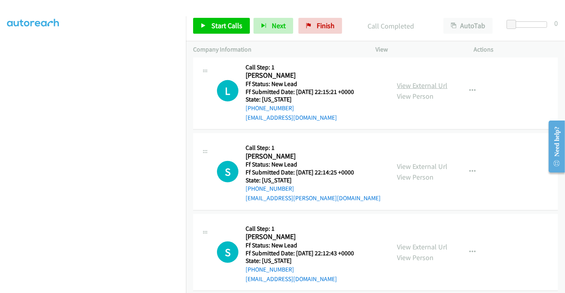
click at [419, 81] on link "View External Url" at bounding box center [422, 85] width 50 height 9
drag, startPoint x: 409, startPoint y: 150, endPoint x: 411, endPoint y: 154, distance: 4.1
click at [409, 161] on div "View External Url View Person" at bounding box center [422, 171] width 50 height 21
click at [411, 162] on link "View External Url" at bounding box center [422, 166] width 50 height 9
click at [416, 243] on link "View External Url" at bounding box center [422, 247] width 50 height 9
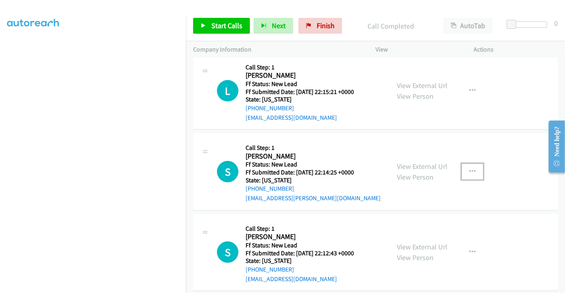
click at [469, 169] on icon "button" at bounding box center [472, 172] width 6 height 6
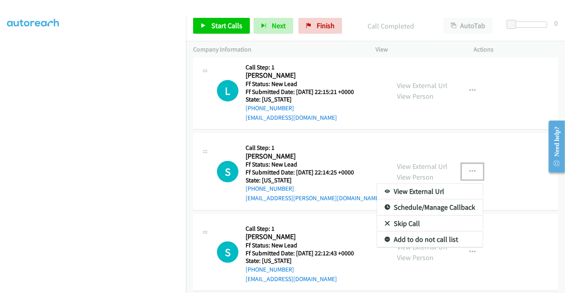
click at [412, 216] on link "Skip Call" at bounding box center [430, 224] width 106 height 16
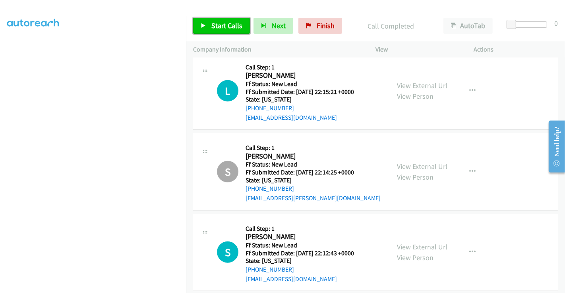
click at [228, 27] on span "Start Calls" at bounding box center [226, 25] width 31 height 9
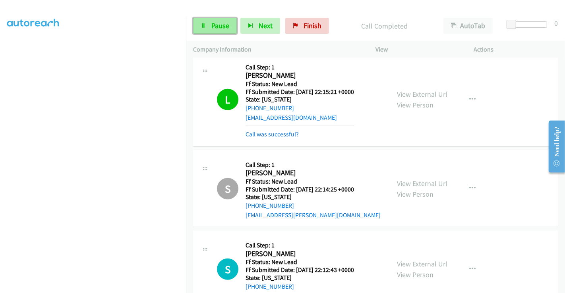
click at [207, 19] on link "Pause" at bounding box center [215, 26] width 44 height 16
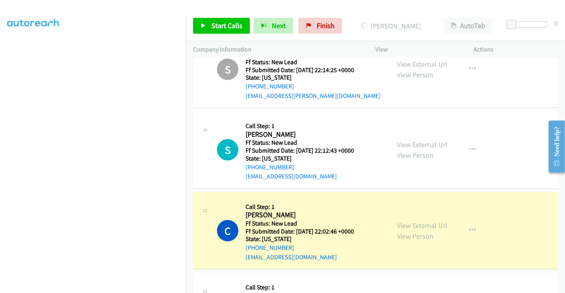
scroll to position [553, 0]
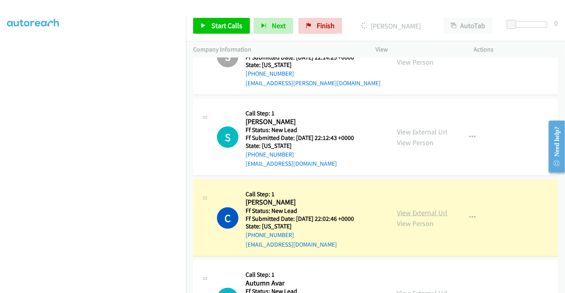
click at [419, 208] on link "View External Url" at bounding box center [422, 212] width 50 height 9
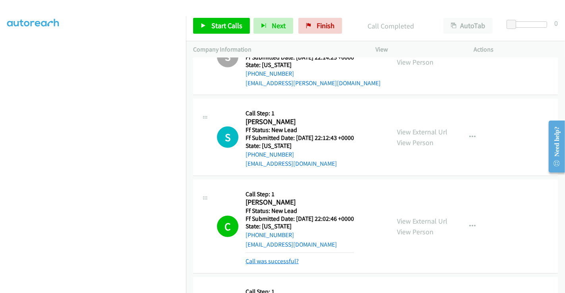
click at [260, 258] on link "Call was successful?" at bounding box center [271, 262] width 53 height 8
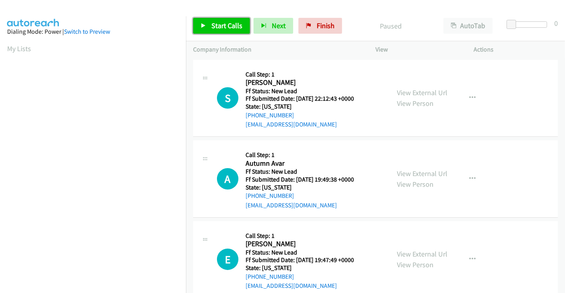
click at [213, 22] on span "Start Calls" at bounding box center [226, 25] width 31 height 9
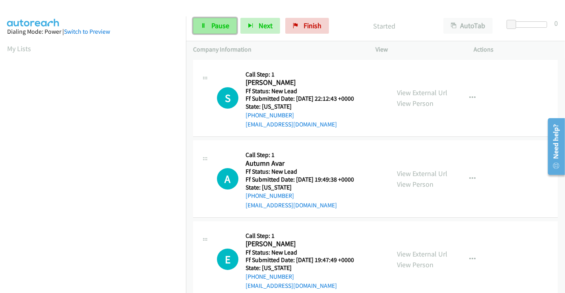
click at [214, 22] on span "Pause" at bounding box center [220, 25] width 18 height 9
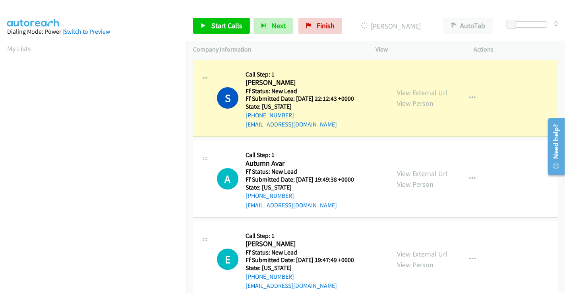
scroll to position [153, 0]
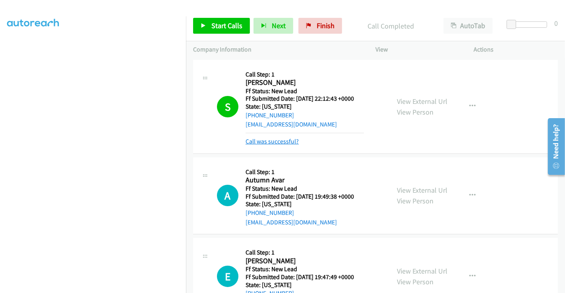
click at [280, 143] on link "Call was successful?" at bounding box center [271, 142] width 53 height 8
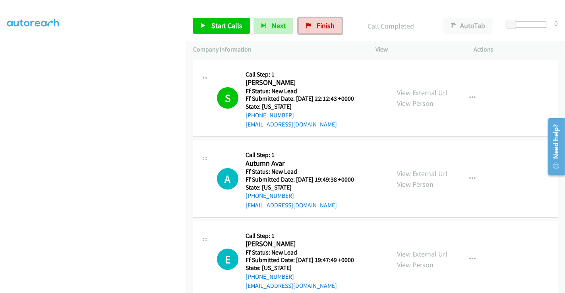
drag, startPoint x: 317, startPoint y: 27, endPoint x: 312, endPoint y: 46, distance: 19.7
click at [317, 27] on span "Finish" at bounding box center [325, 25] width 18 height 9
